Goal: Information Seeking & Learning: Learn about a topic

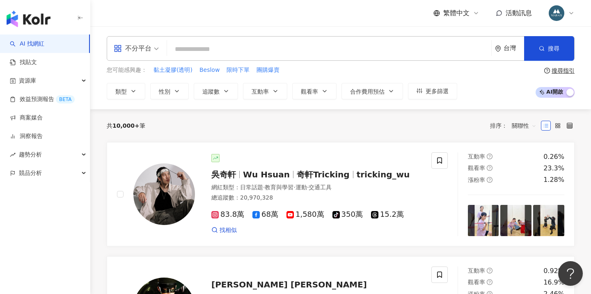
click at [207, 49] on input "search" at bounding box center [329, 49] width 318 height 16
type input "*"
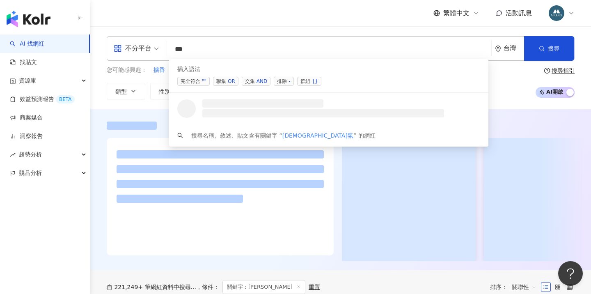
click at [229, 79] on div "OR" at bounding box center [231, 81] width 7 height 8
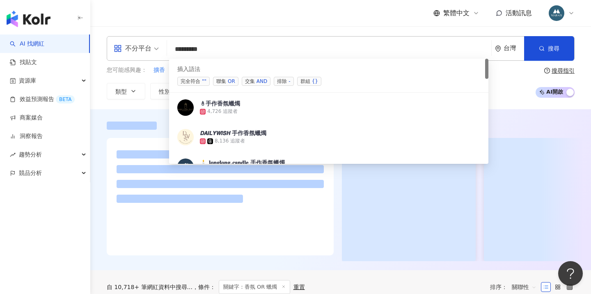
click at [224, 80] on span "聯集 OR" at bounding box center [225, 81] width 25 height 9
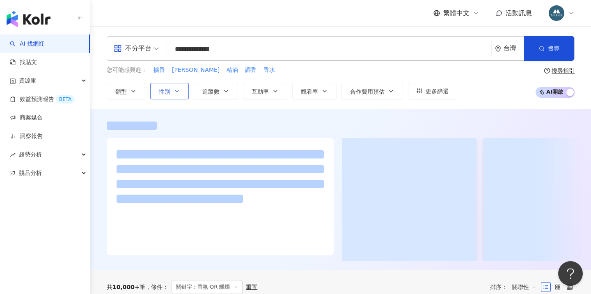
type input "**********"
click at [172, 93] on button "性別" at bounding box center [169, 91] width 39 height 16
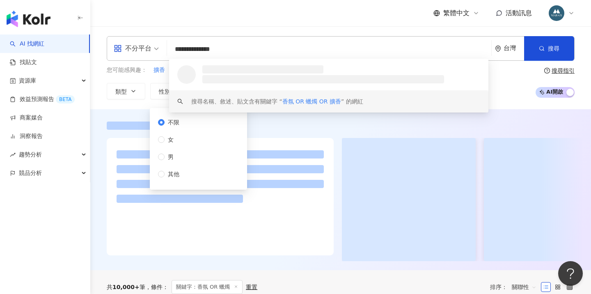
click at [281, 135] on div at bounding box center [340, 191] width 501 height 140
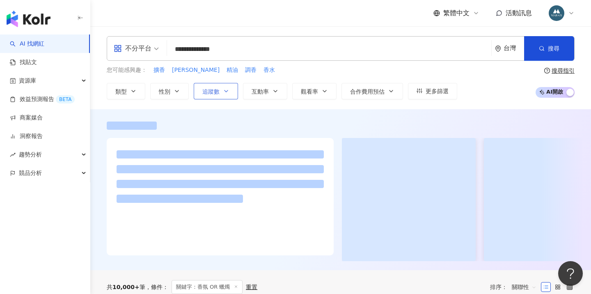
click at [218, 93] on span "追蹤數" at bounding box center [210, 91] width 17 height 7
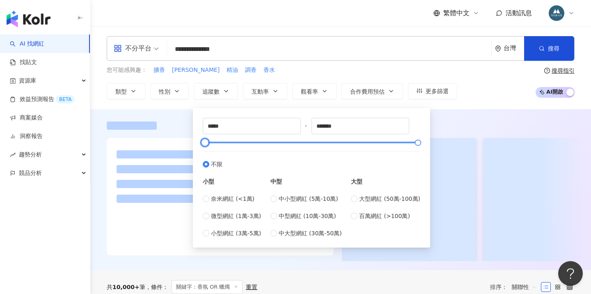
click at [208, 142] on div at bounding box center [311, 142] width 213 height 5
click at [211, 143] on div at bounding box center [208, 142] width 5 height 5
click at [210, 142] on div at bounding box center [208, 142] width 5 height 5
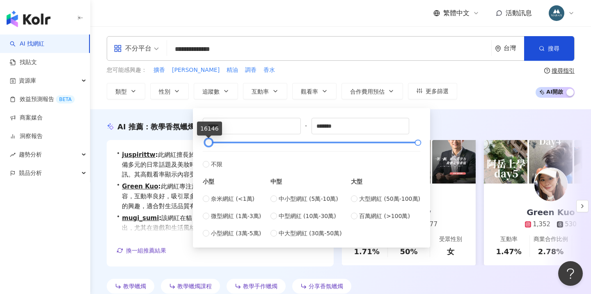
type input "*****"
click at [211, 143] on div at bounding box center [209, 142] width 5 height 5
click at [472, 132] on div "AI 推薦 ： 教學香氛蠟燭的網紅 • juspirittw : 此網紅擅長於教育與學習內容，並分享香氛蠟燭的教學，具備多元的日常話題及美妝時尚內容，讓粉絲能…" at bounding box center [340, 208] width 501 height 175
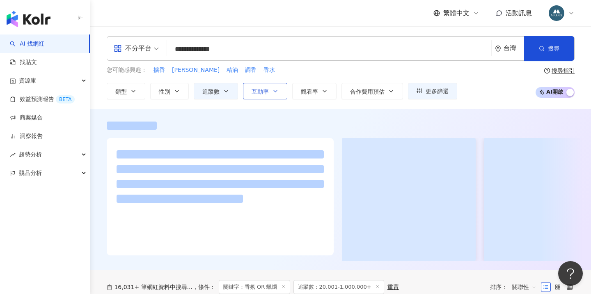
click at [281, 89] on button "互動率" at bounding box center [265, 91] width 44 height 16
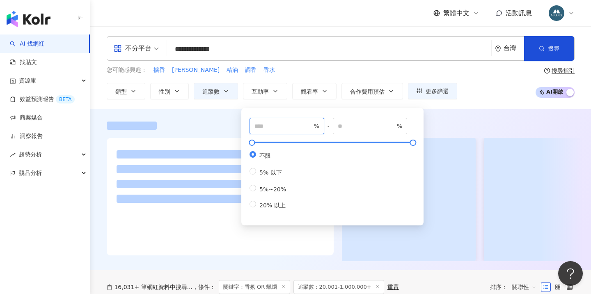
type input "*"
click at [310, 124] on input "*" at bounding box center [282, 125] width 57 height 9
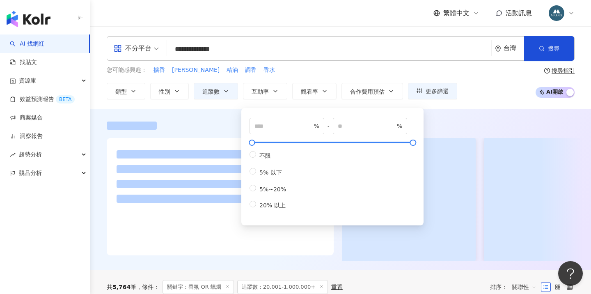
click at [459, 108] on div "**********" at bounding box center [340, 67] width 501 height 83
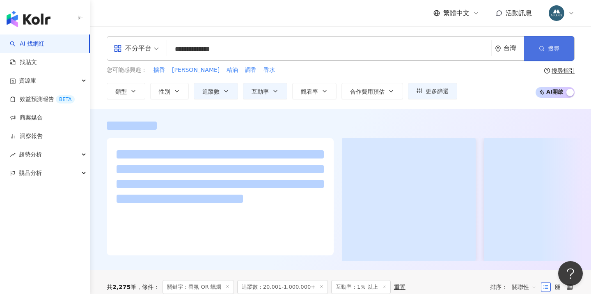
click at [546, 47] on button "搜尋" at bounding box center [549, 48] width 50 height 25
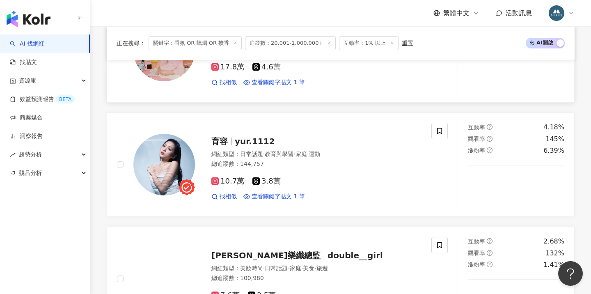
scroll to position [860, 0]
